Goal: Information Seeking & Learning: Learn about a topic

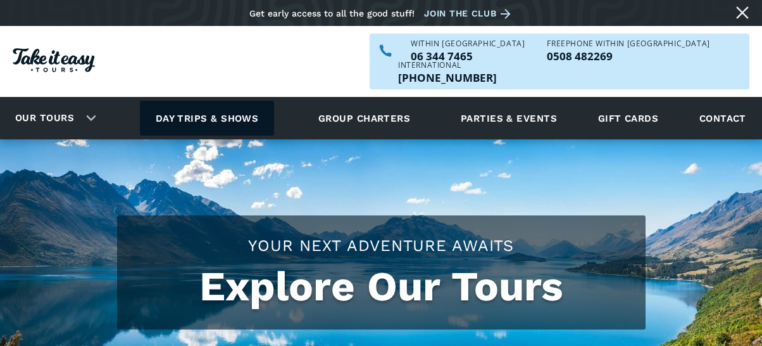
drag, startPoint x: 0, startPoint y: 0, endPoint x: 234, endPoint y: 93, distance: 251.4
click at [234, 101] on link "Day trips & shows" at bounding box center [207, 118] width 135 height 35
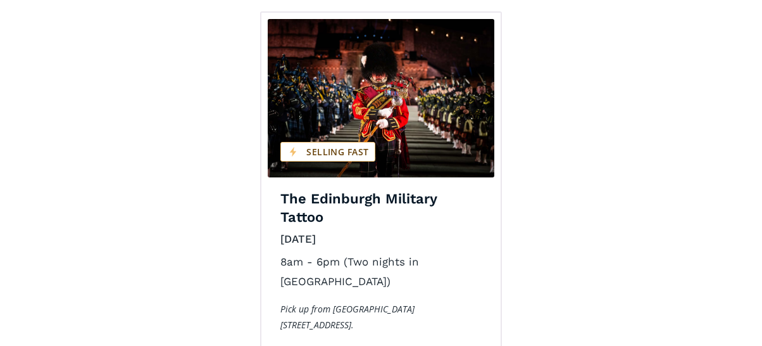
scroll to position [2089, 0]
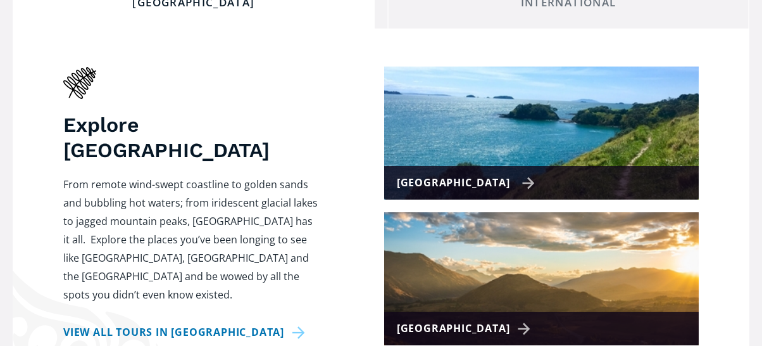
scroll to position [570, 0]
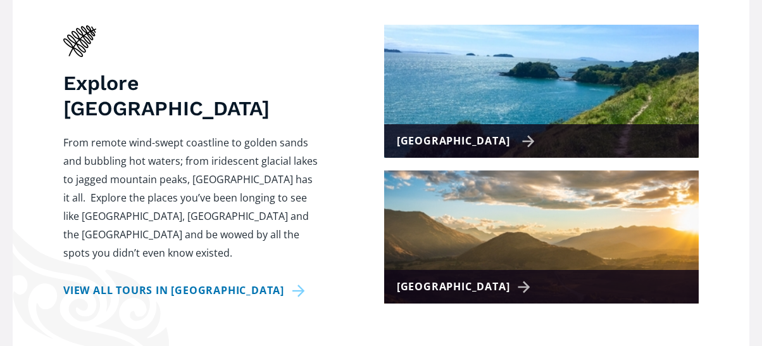
click at [501, 132] on div "[GEOGRAPHIC_DATA]" at bounding box center [466, 141] width 139 height 18
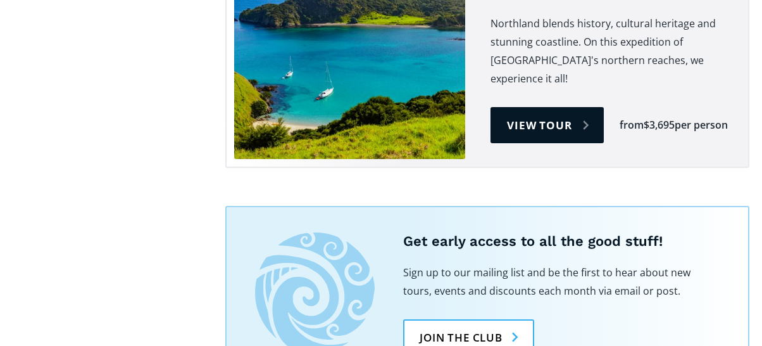
scroll to position [2468, 0]
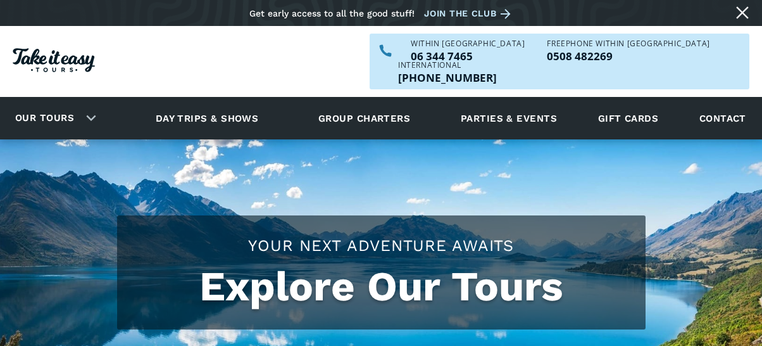
scroll to position [570, 0]
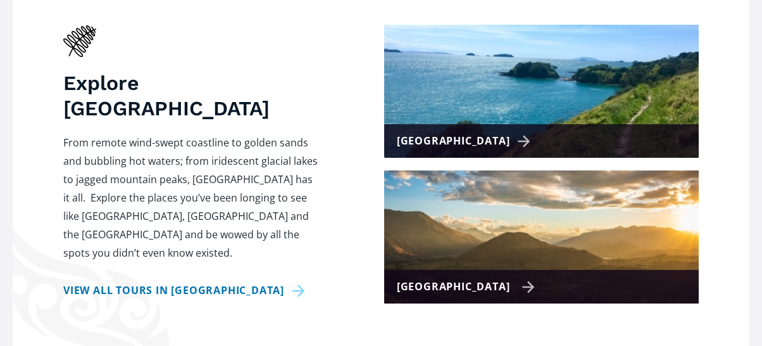
click at [501, 277] on div "[GEOGRAPHIC_DATA]" at bounding box center [466, 286] width 139 height 18
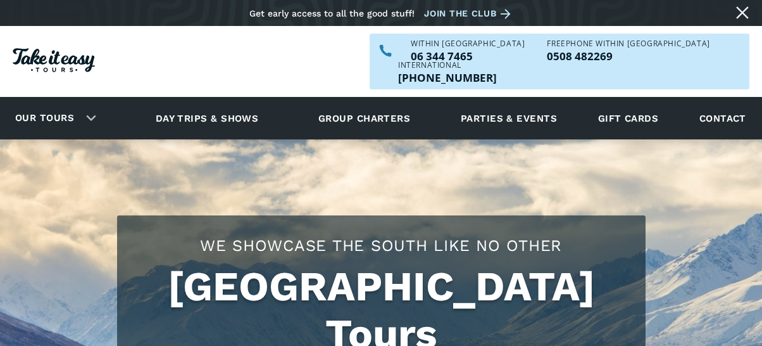
checkbox input "true"
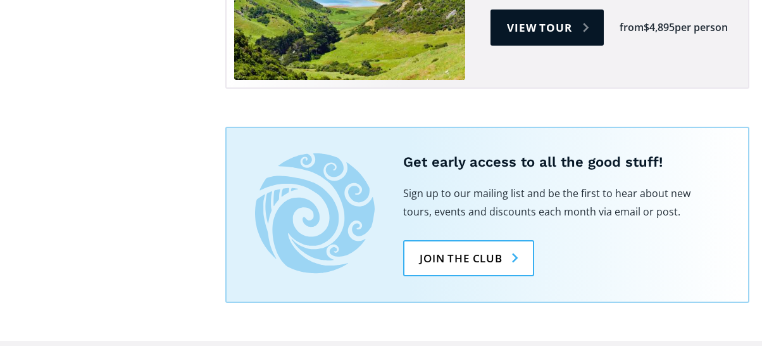
scroll to position [1646, 0]
